Goal: Information Seeking & Learning: Learn about a topic

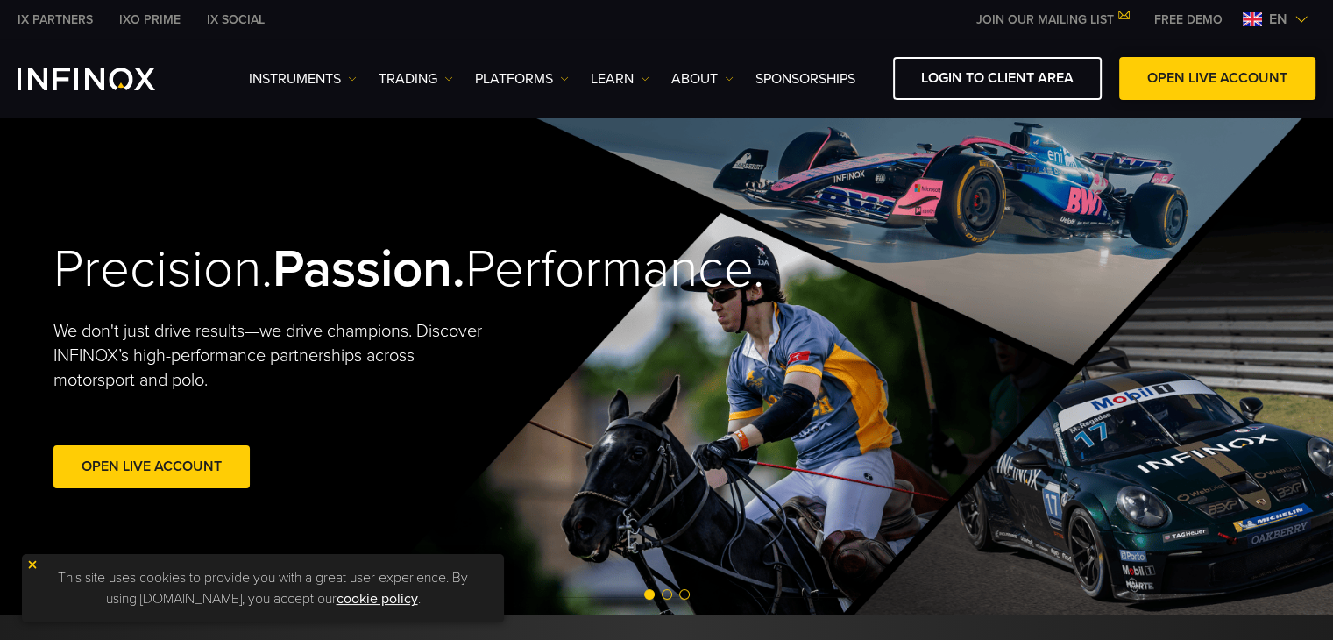
click at [1196, 77] on link "OPEN LIVE ACCOUNT" at bounding box center [1217, 78] width 196 height 43
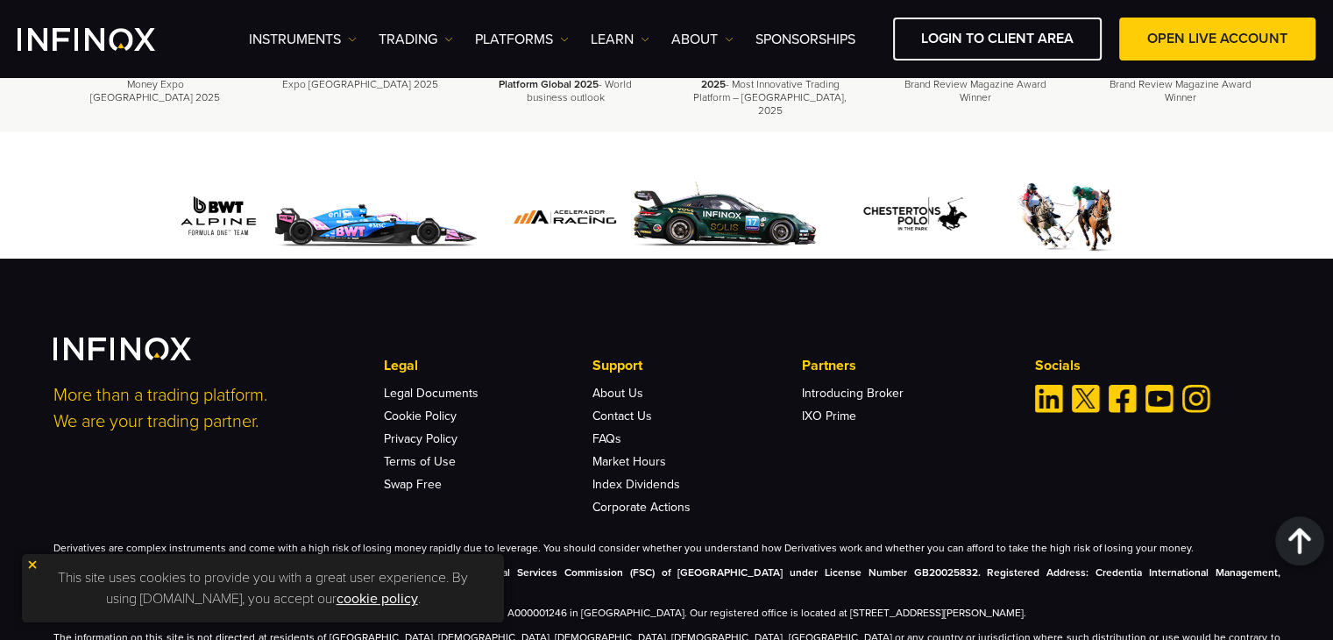
scroll to position [6100, 0]
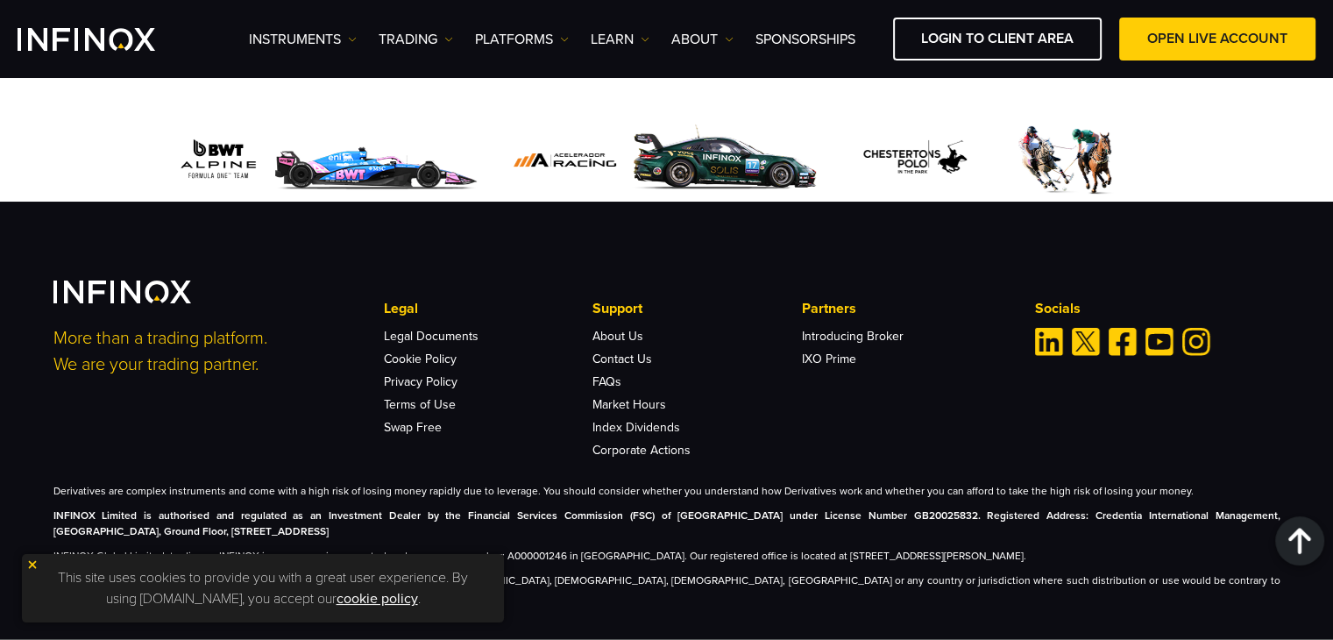
click at [32, 565] on img at bounding box center [32, 564] width 12 height 12
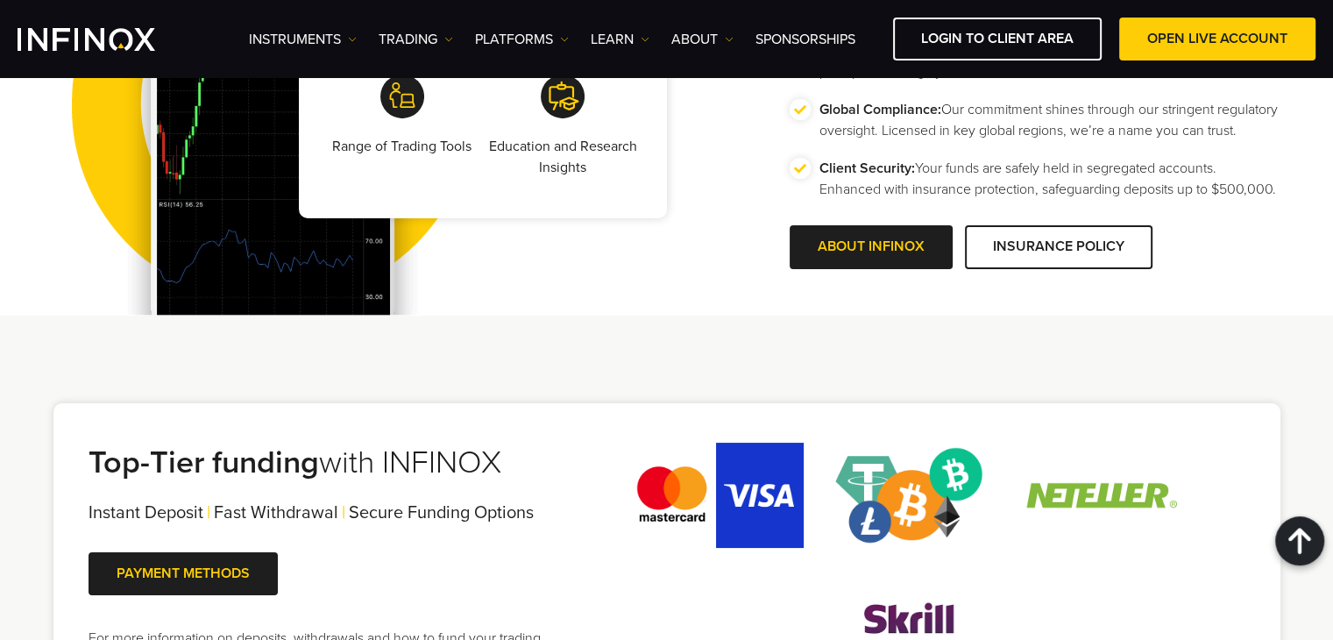
scroll to position [3559, 0]
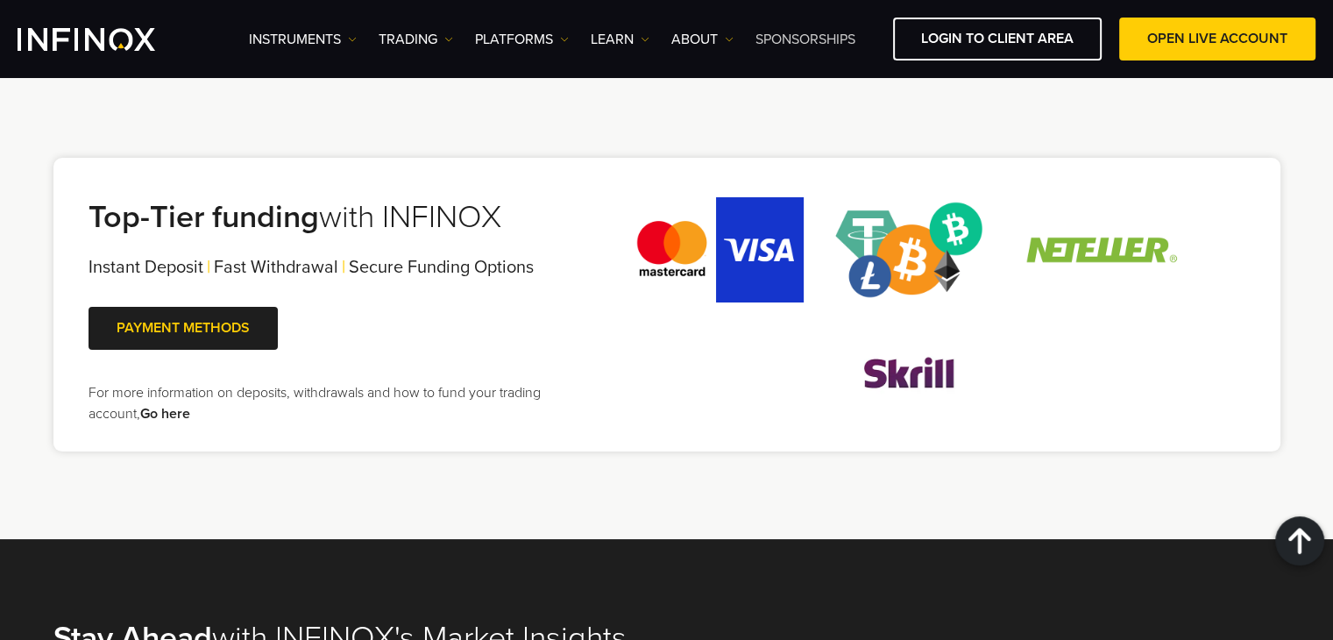
click at [803, 42] on link "SPONSORSHIPS" at bounding box center [805, 39] width 100 height 21
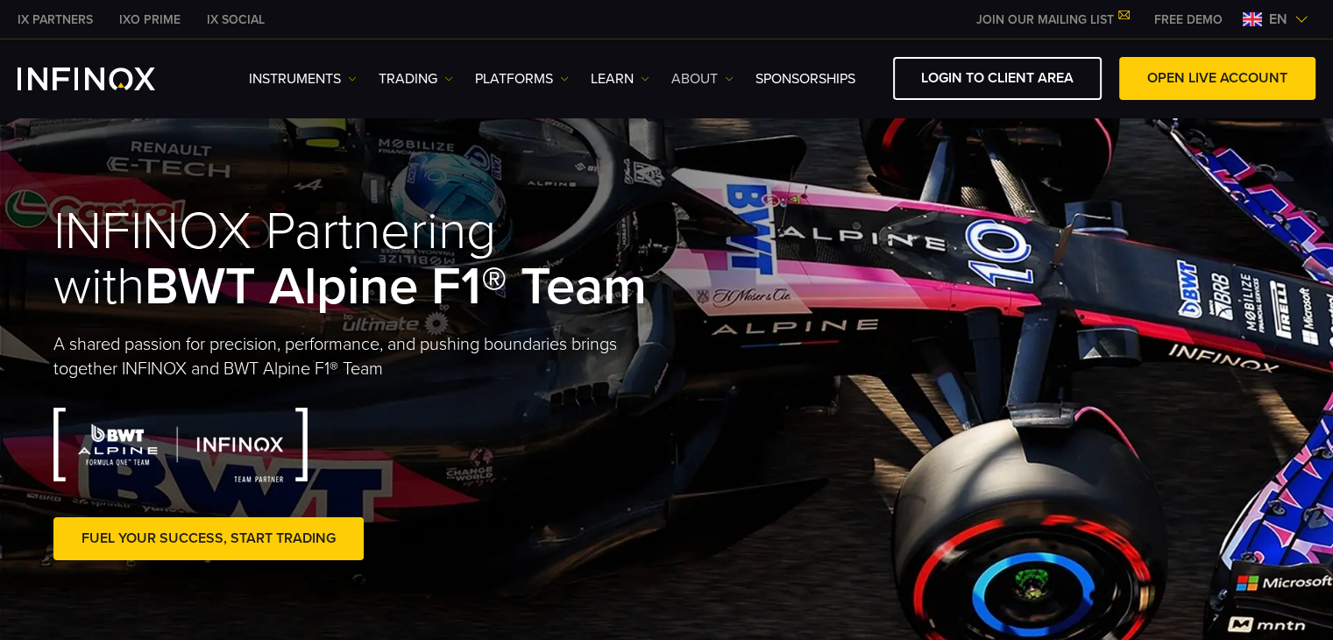
click at [694, 81] on link "ABOUT" at bounding box center [702, 78] width 62 height 21
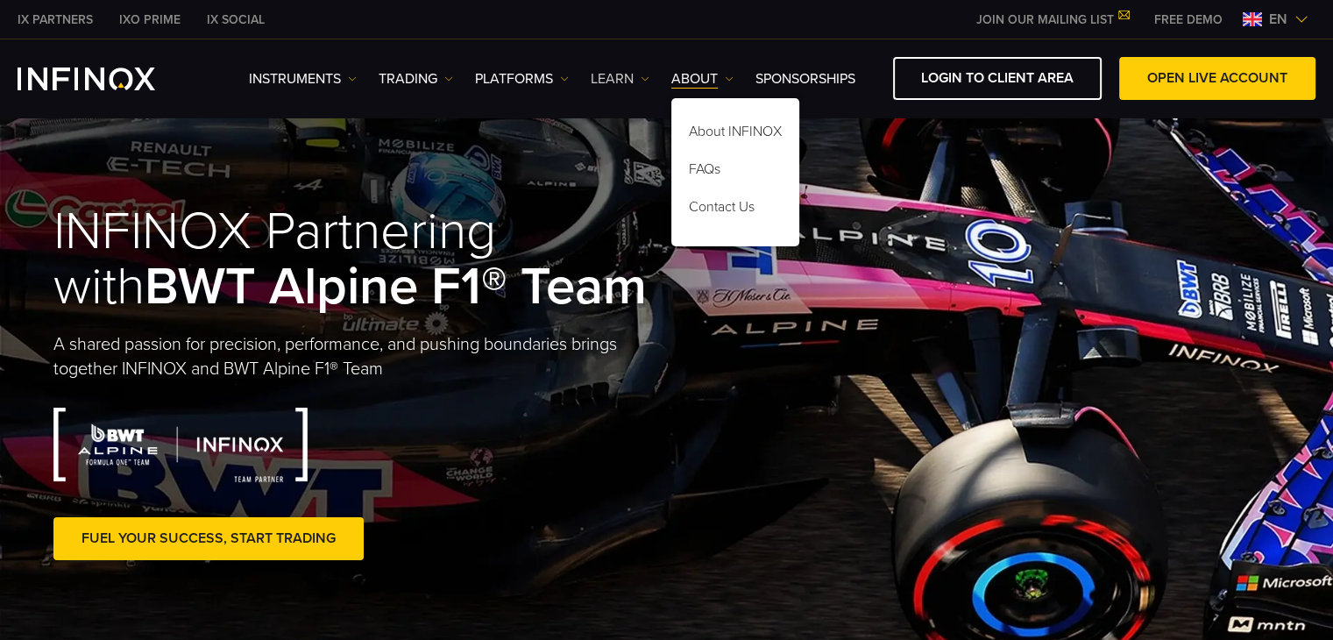
click at [615, 74] on link "Learn" at bounding box center [620, 78] width 59 height 21
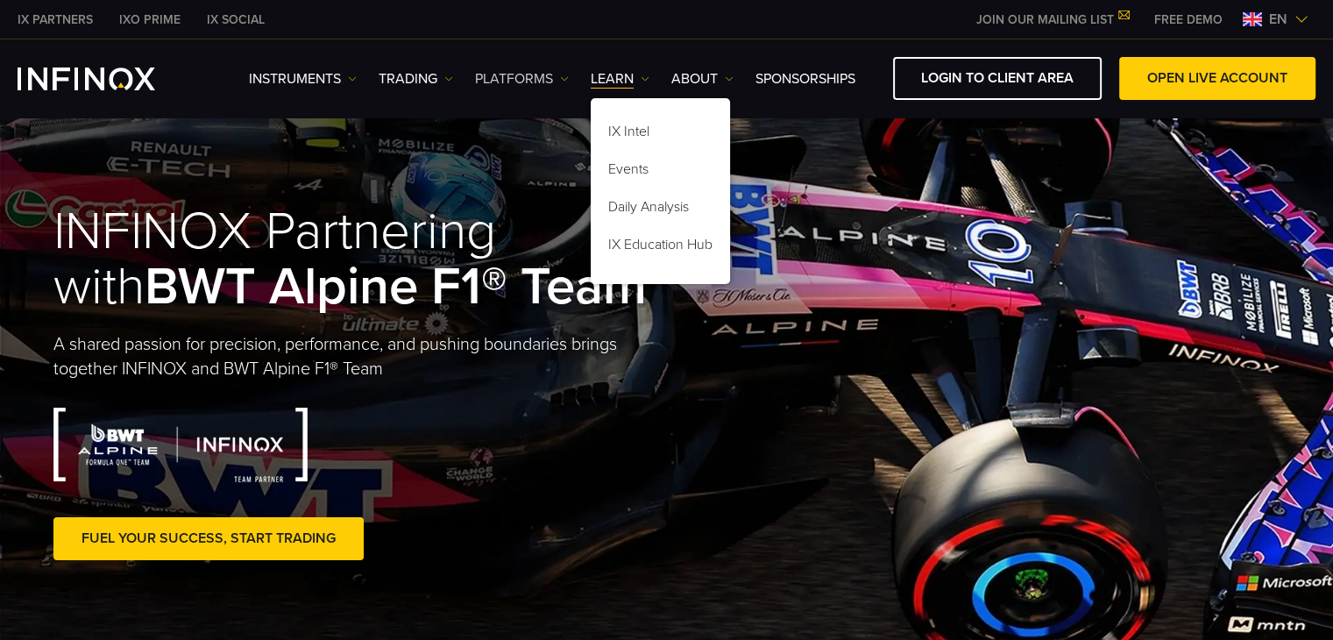
click at [534, 75] on link "PLATFORMS" at bounding box center [522, 78] width 94 height 21
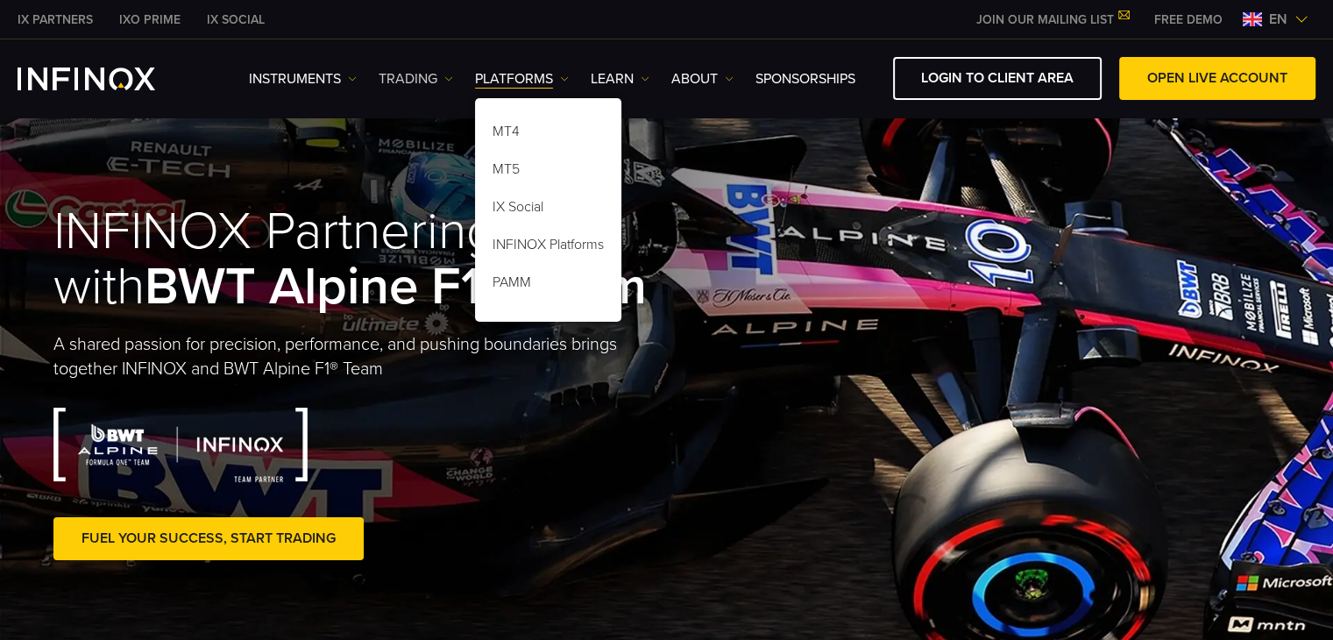
click at [431, 81] on link "TRADING" at bounding box center [416, 78] width 74 height 21
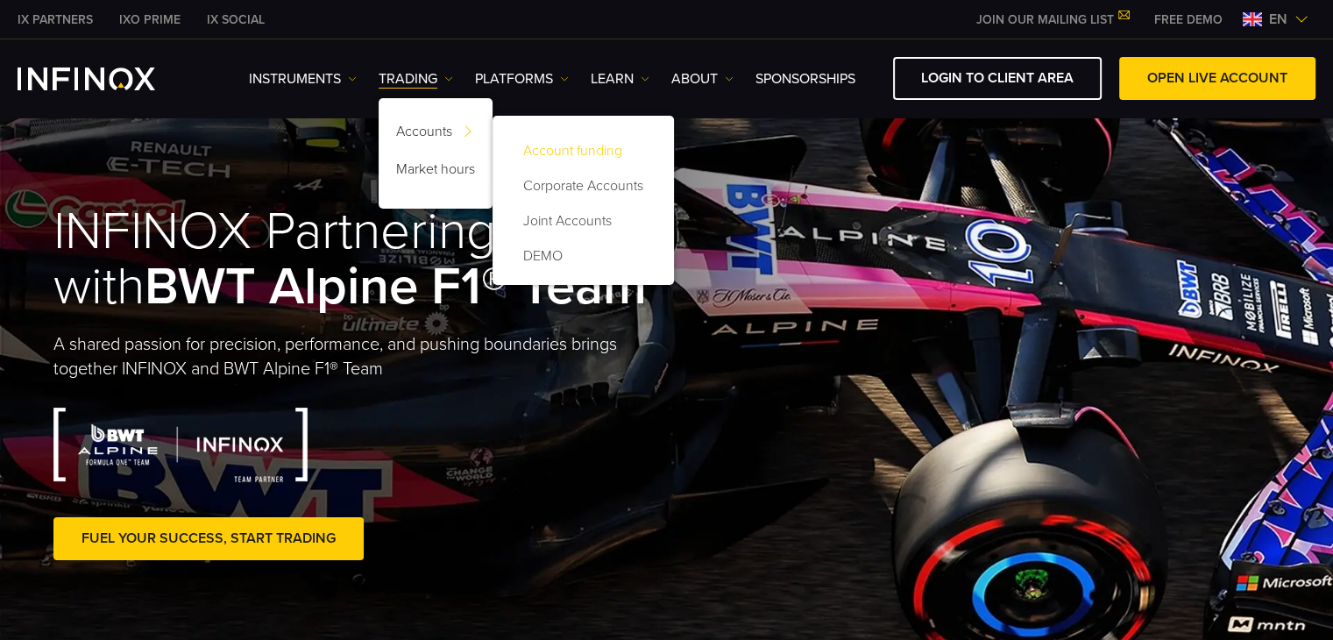
click at [568, 149] on link "Account funding" at bounding box center [583, 150] width 146 height 35
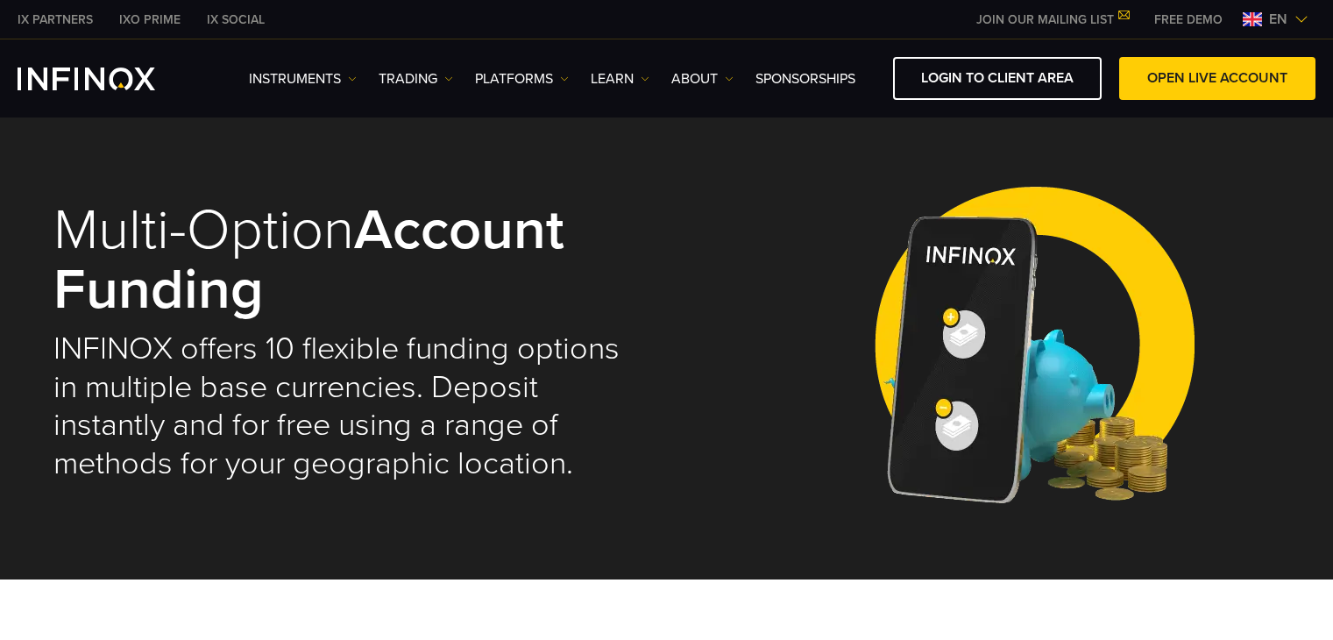
select select "***"
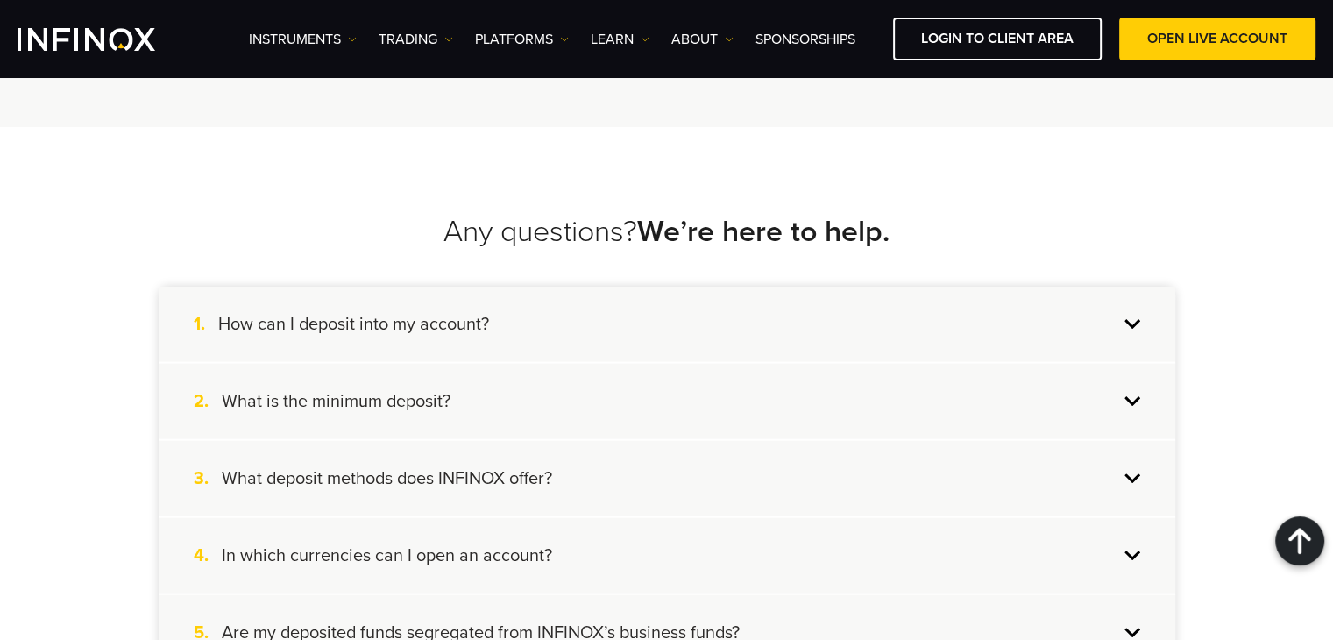
scroll to position [3532, 0]
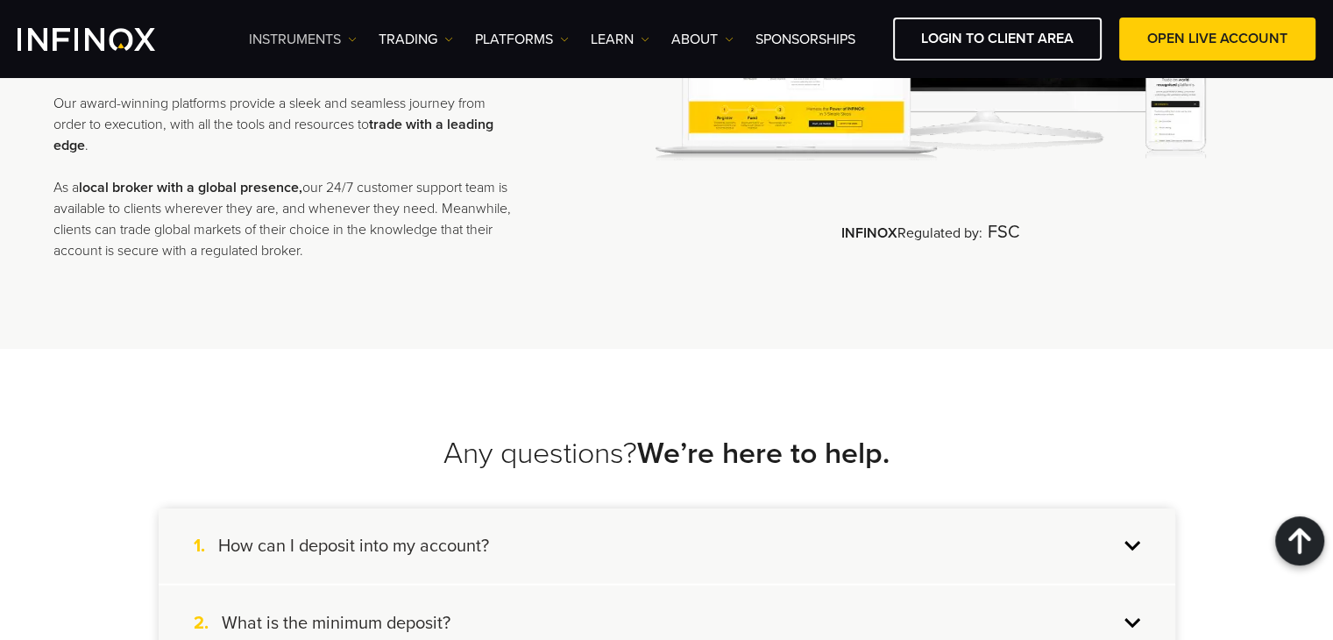
click at [336, 32] on link "Instruments" at bounding box center [303, 39] width 108 height 21
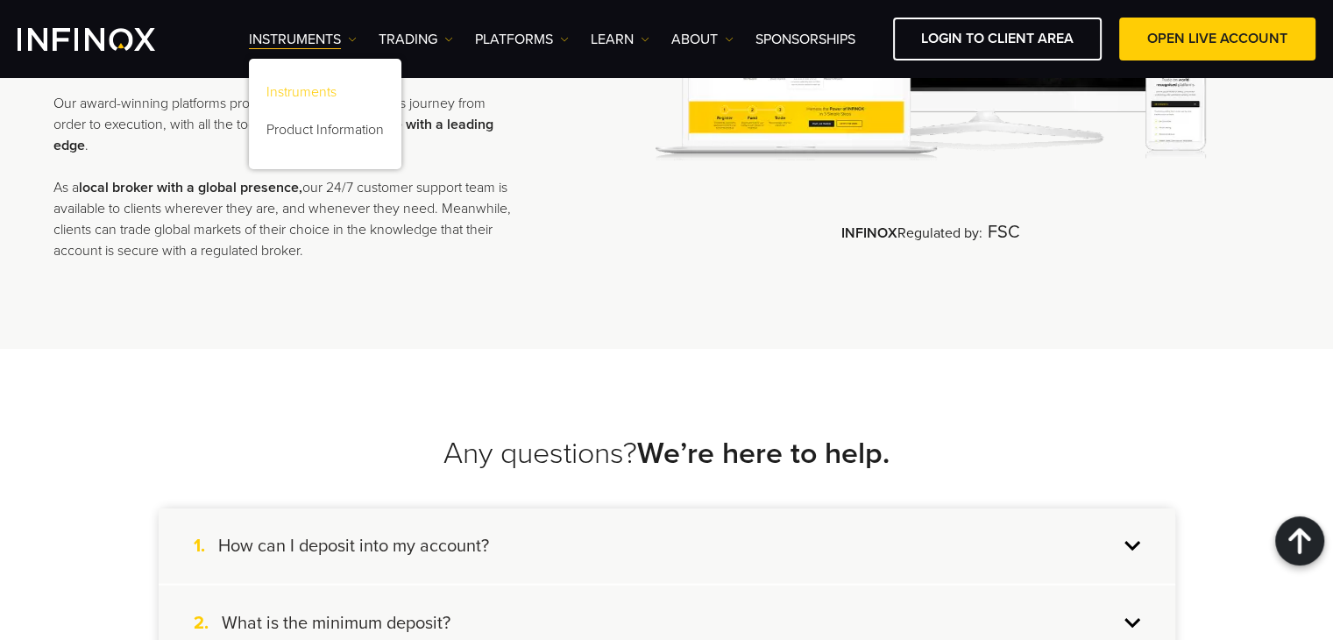
click at [299, 88] on link "Instruments" at bounding box center [325, 95] width 152 height 38
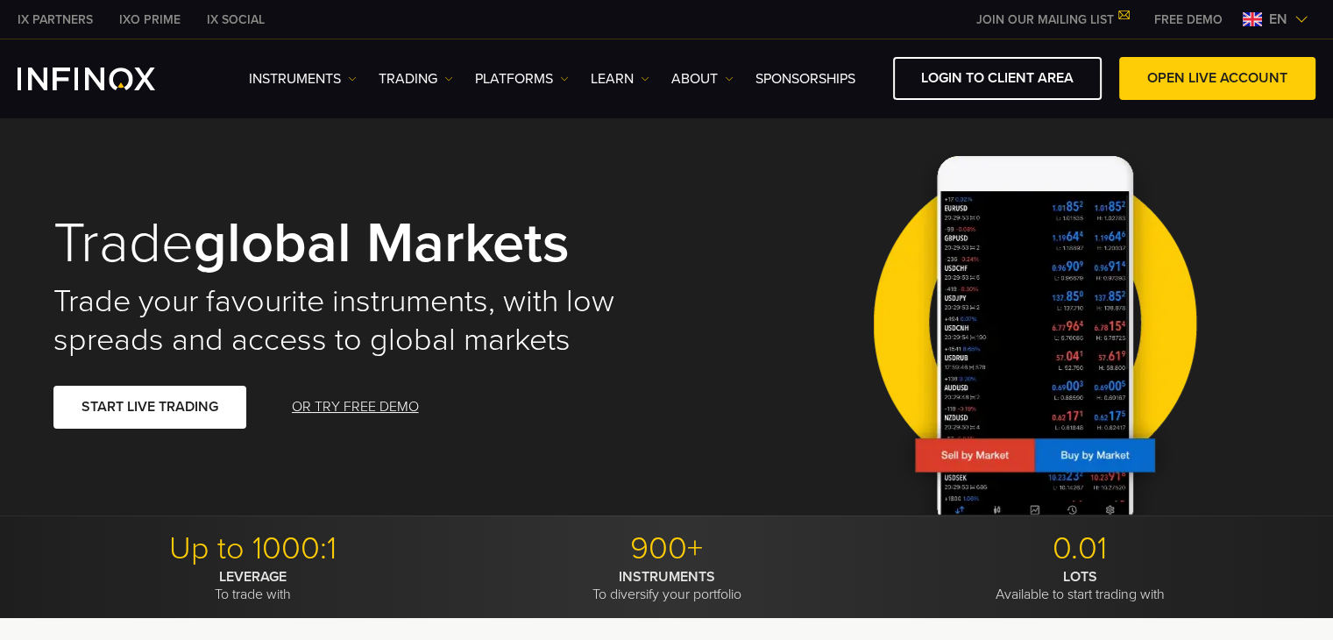
click at [71, 20] on link "IX PARTNERS" at bounding box center [55, 20] width 102 height 18
